Goal: Information Seeking & Learning: Learn about a topic

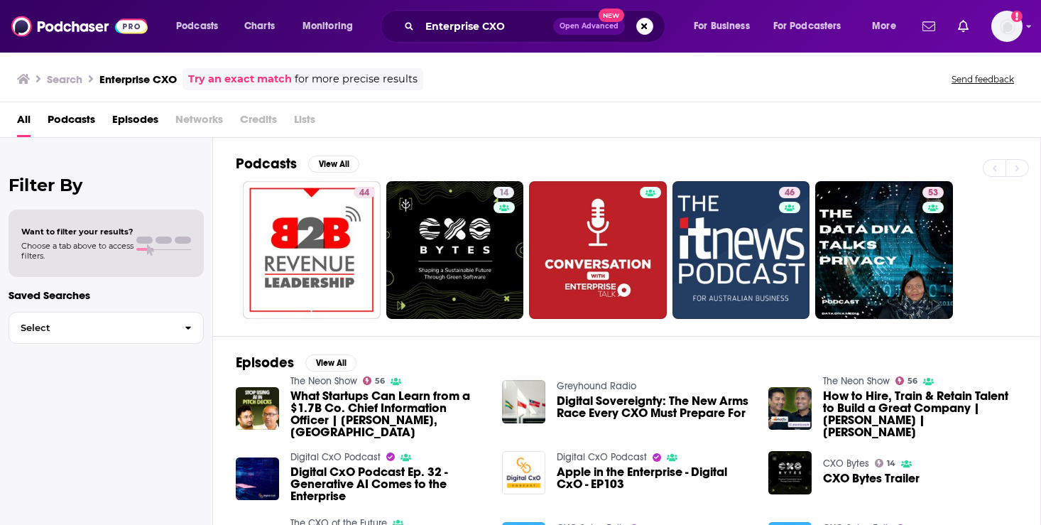
click at [156, 72] on div "Search Enterprise CXO Try an exact match for more precise results" at bounding box center [220, 79] width 406 height 22
click at [156, 80] on h3 "Enterprise CXO" at bounding box center [137, 78] width 77 height 13
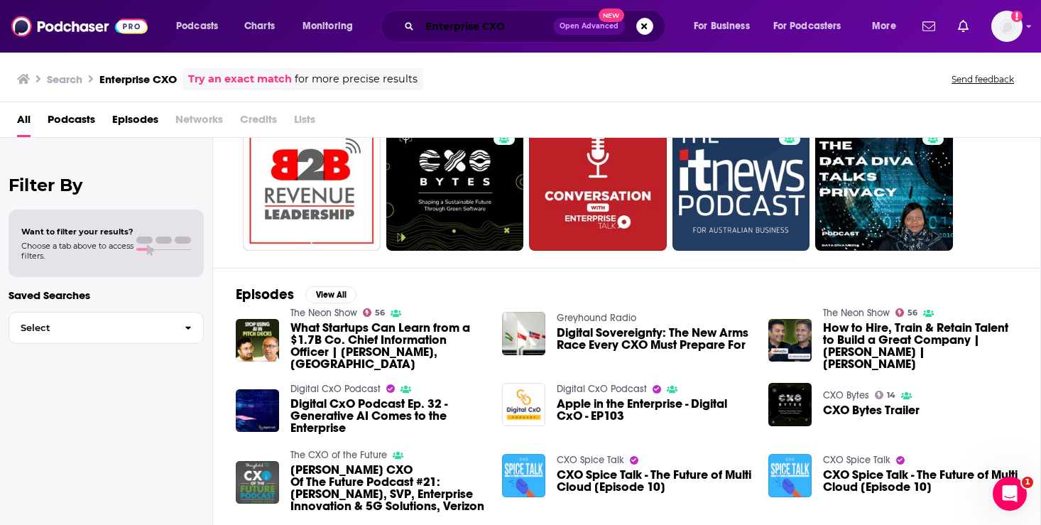
click at [478, 25] on input "Enterprise CXO" at bounding box center [487, 26] width 134 height 23
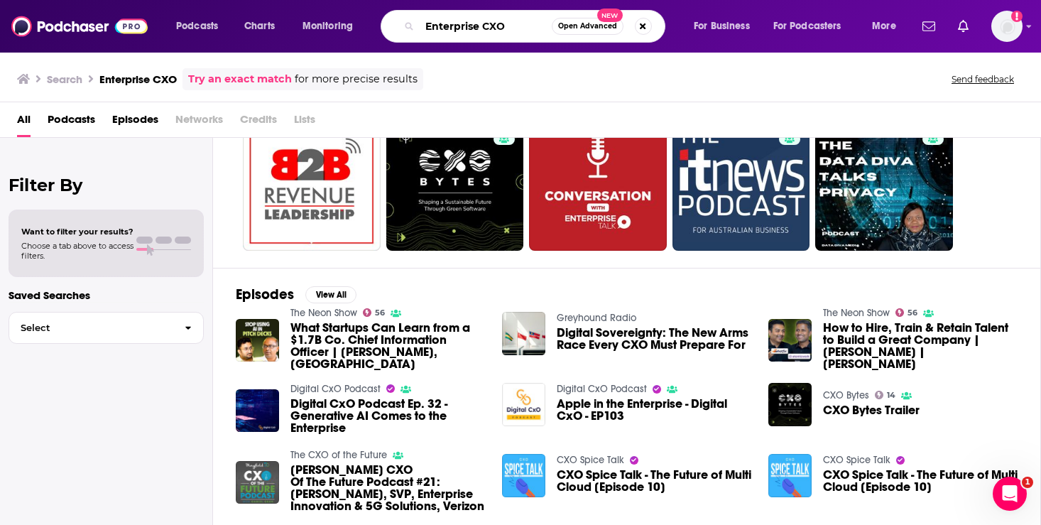
click at [481, 26] on input "Enterprise CXO" at bounding box center [486, 26] width 132 height 23
type input "EnterpriseCXO"
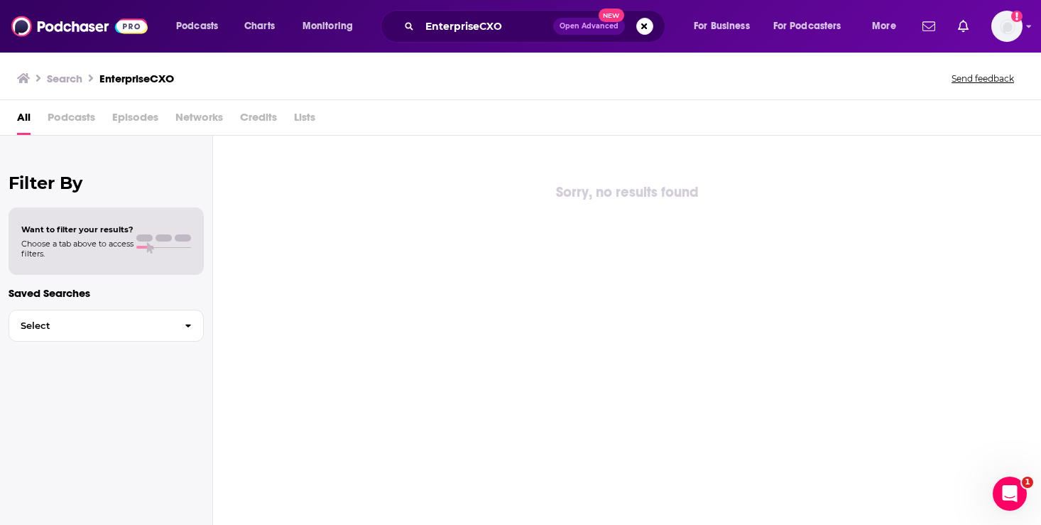
click at [890, 371] on div "Sorry, no results found" at bounding box center [627, 331] width 828 height 390
click at [202, 75] on div "Search EnterpriseCXO Send feedback" at bounding box center [517, 78] width 1001 height 20
click at [56, 77] on h3 "Search" at bounding box center [65, 78] width 36 height 13
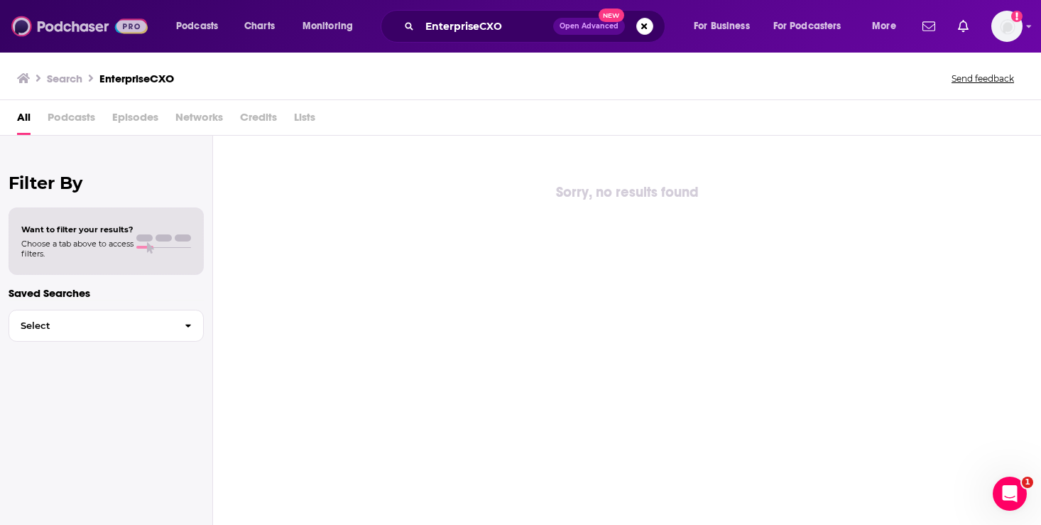
click at [80, 31] on img at bounding box center [79, 26] width 136 height 27
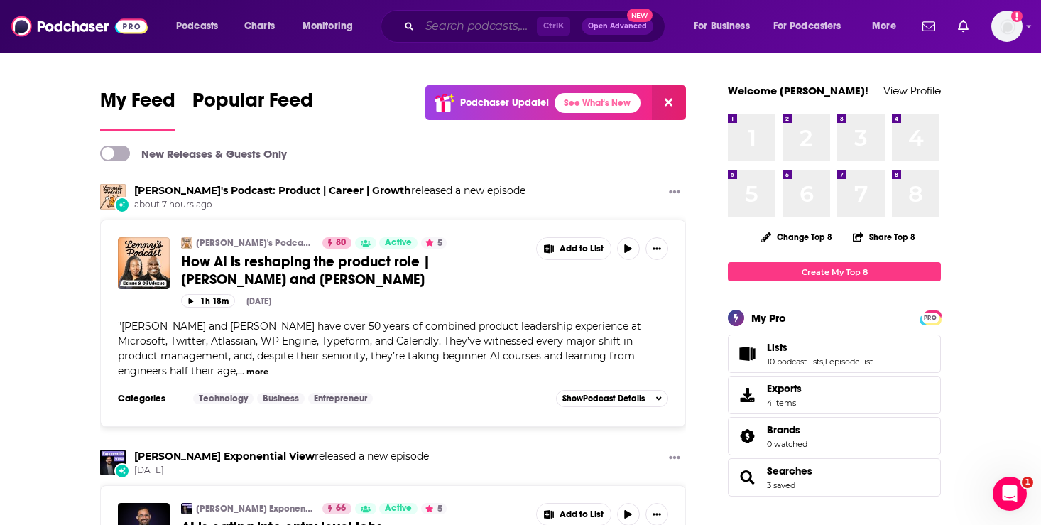
click at [446, 26] on input "Search podcasts, credits, & more..." at bounding box center [478, 26] width 117 height 23
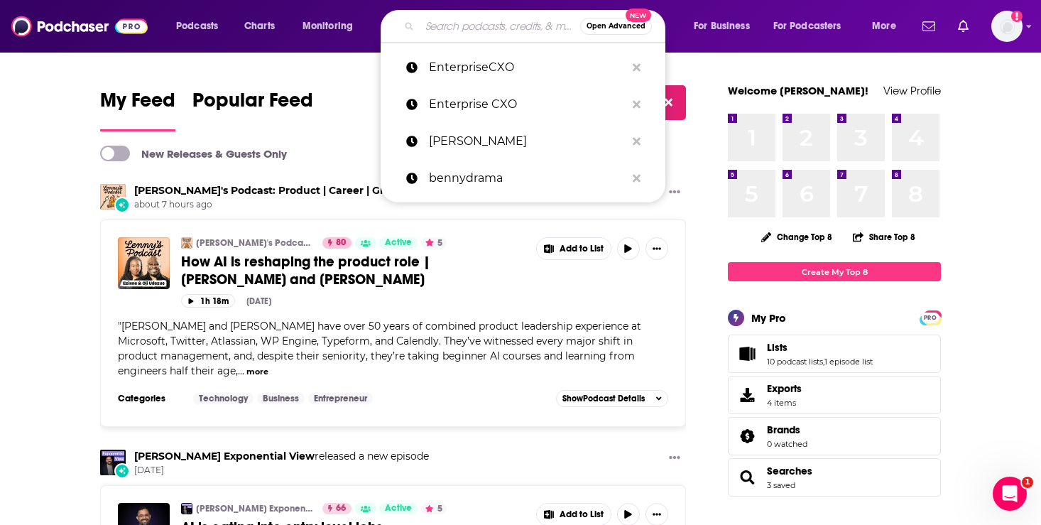
type input "V"
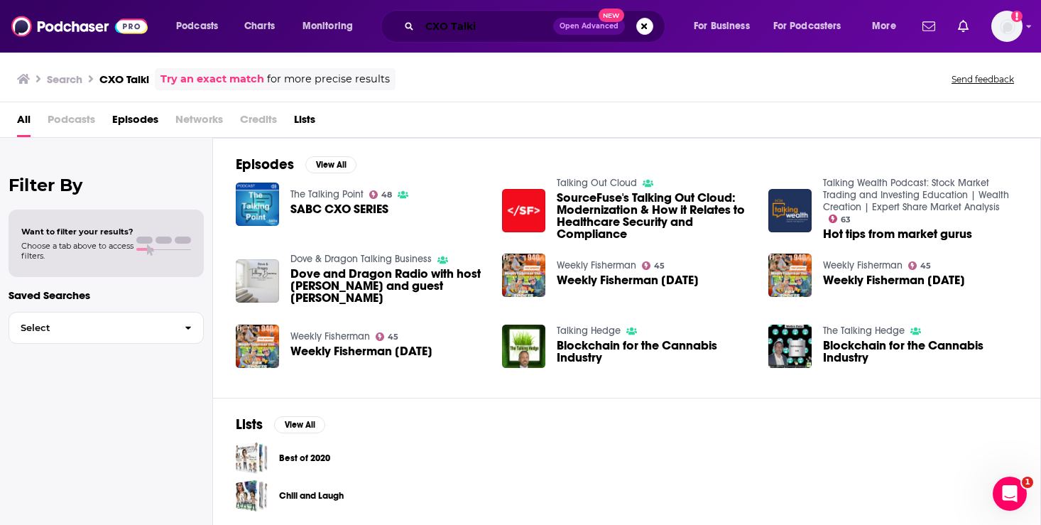
click at [482, 21] on input "CXO Talki" at bounding box center [487, 26] width 134 height 23
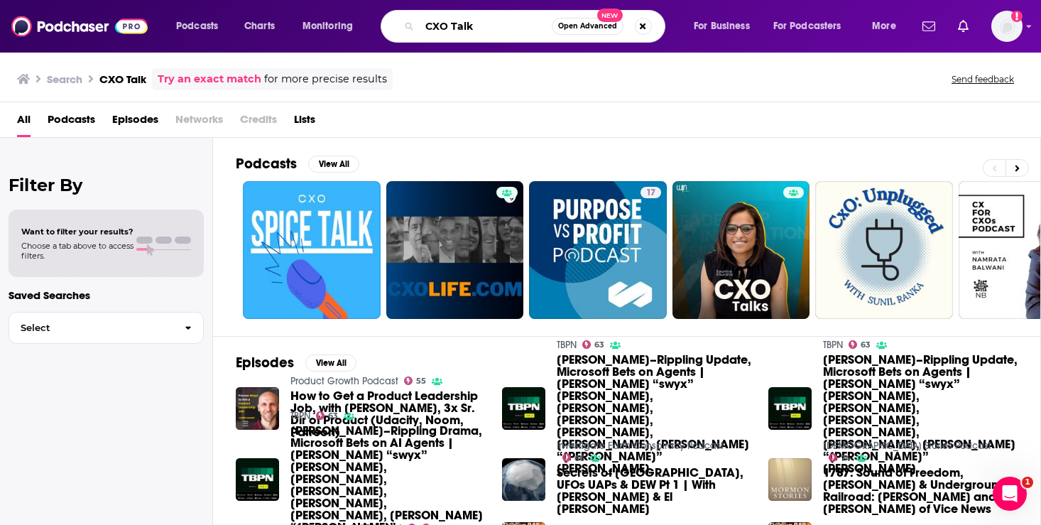
click at [452, 24] on input "CXO Talk" at bounding box center [486, 26] width 132 height 23
type input "CXOTalk"
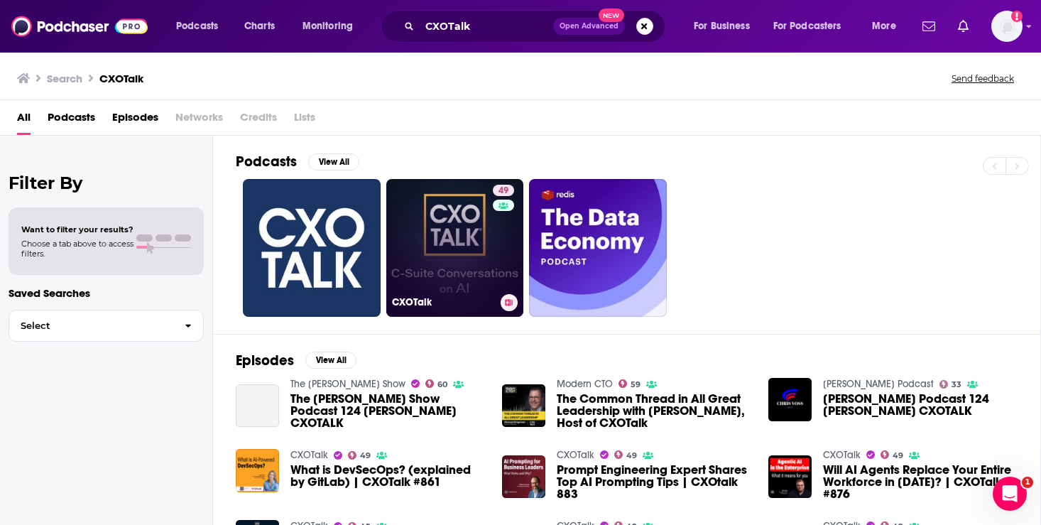
click at [423, 251] on link "49 CXOTalk" at bounding box center [455, 248] width 138 height 138
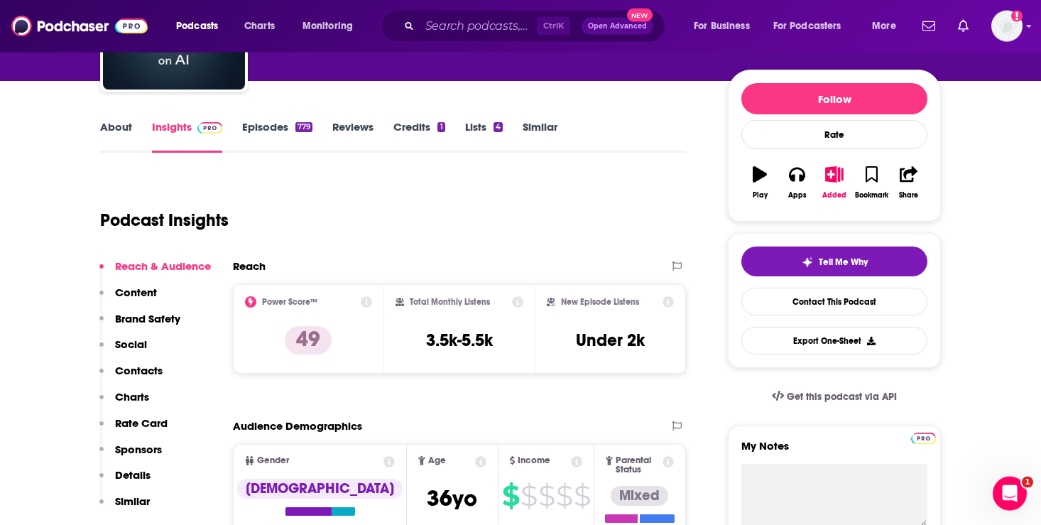
scroll to position [290, 0]
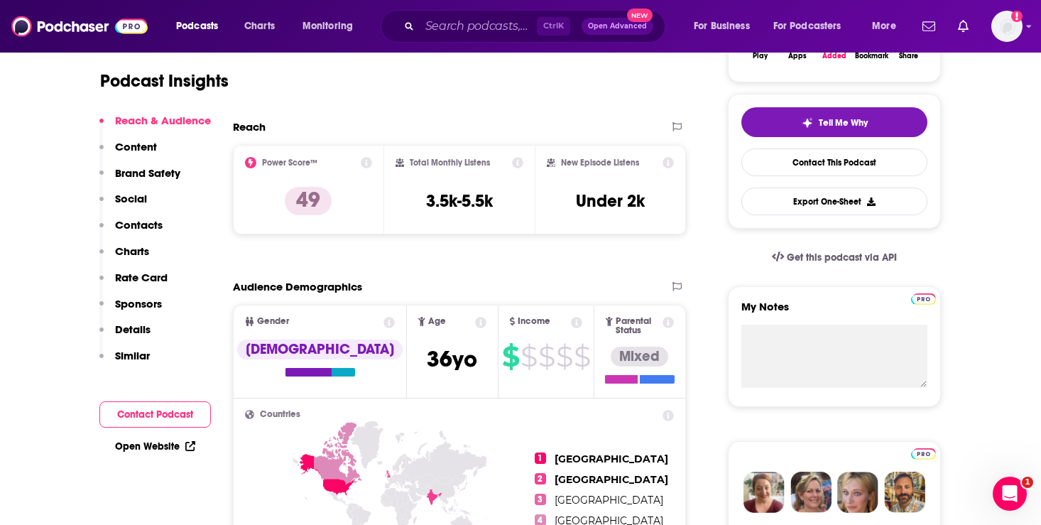
click at [516, 165] on icon at bounding box center [517, 162] width 11 height 11
drag, startPoint x: 511, startPoint y: 199, endPoint x: 423, endPoint y: 204, distance: 88.9
click at [423, 204] on div "Total Monthly Listens 3.5k-5.5k" at bounding box center [460, 189] width 129 height 65
drag, startPoint x: 413, startPoint y: 204, endPoint x: 485, endPoint y: 207, distance: 71.8
click at [485, 207] on div "Total Monthly Listens 3.5k-5.5k" at bounding box center [460, 189] width 129 height 65
